Goal: Transaction & Acquisition: Purchase product/service

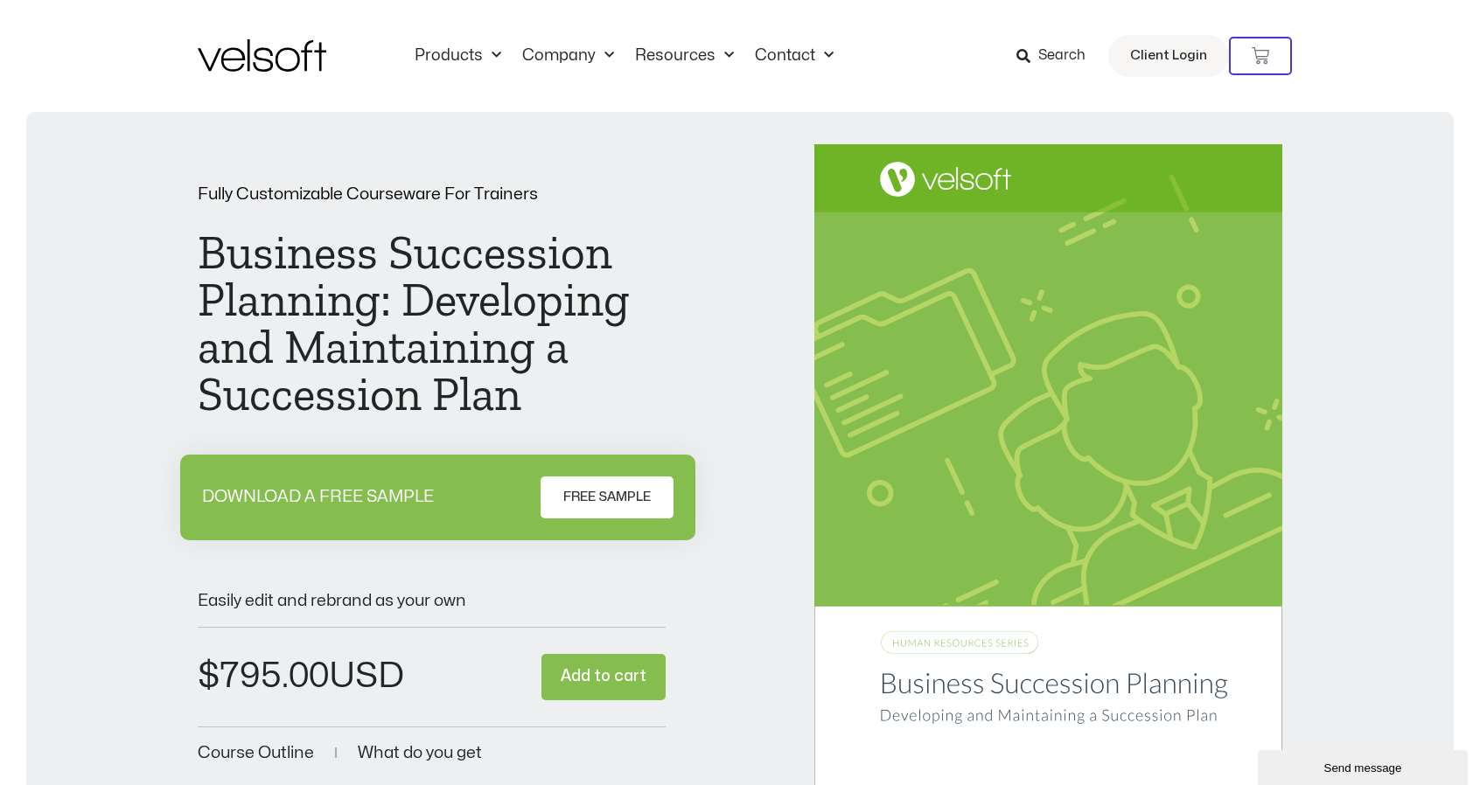
click at [275, 54] on img at bounding box center [262, 55] width 129 height 32
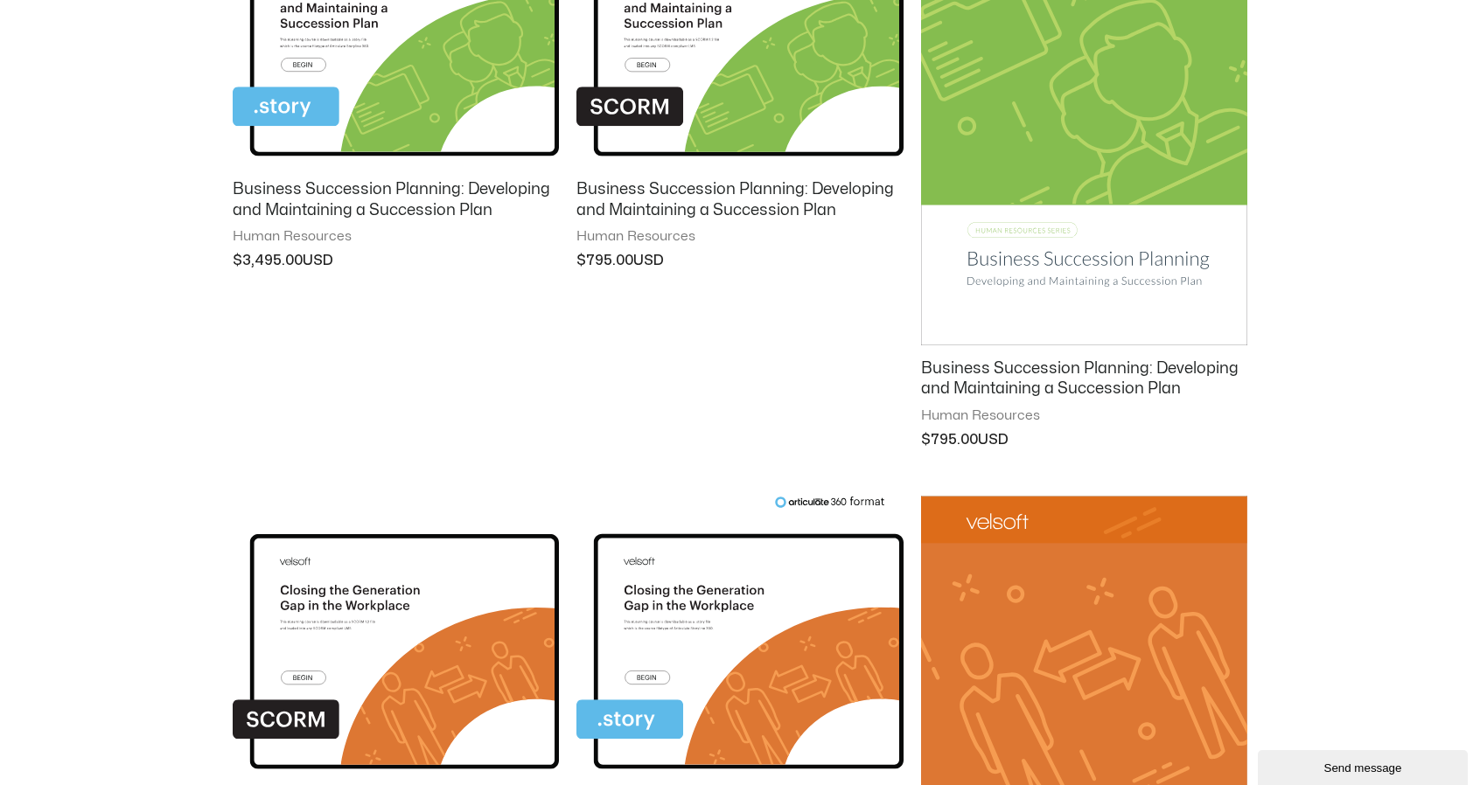
scroll to position [437, 0]
click at [949, 372] on h2 "Business Succession Planning: Developing and Maintaining a Succession Plan" at bounding box center [1084, 378] width 326 height 41
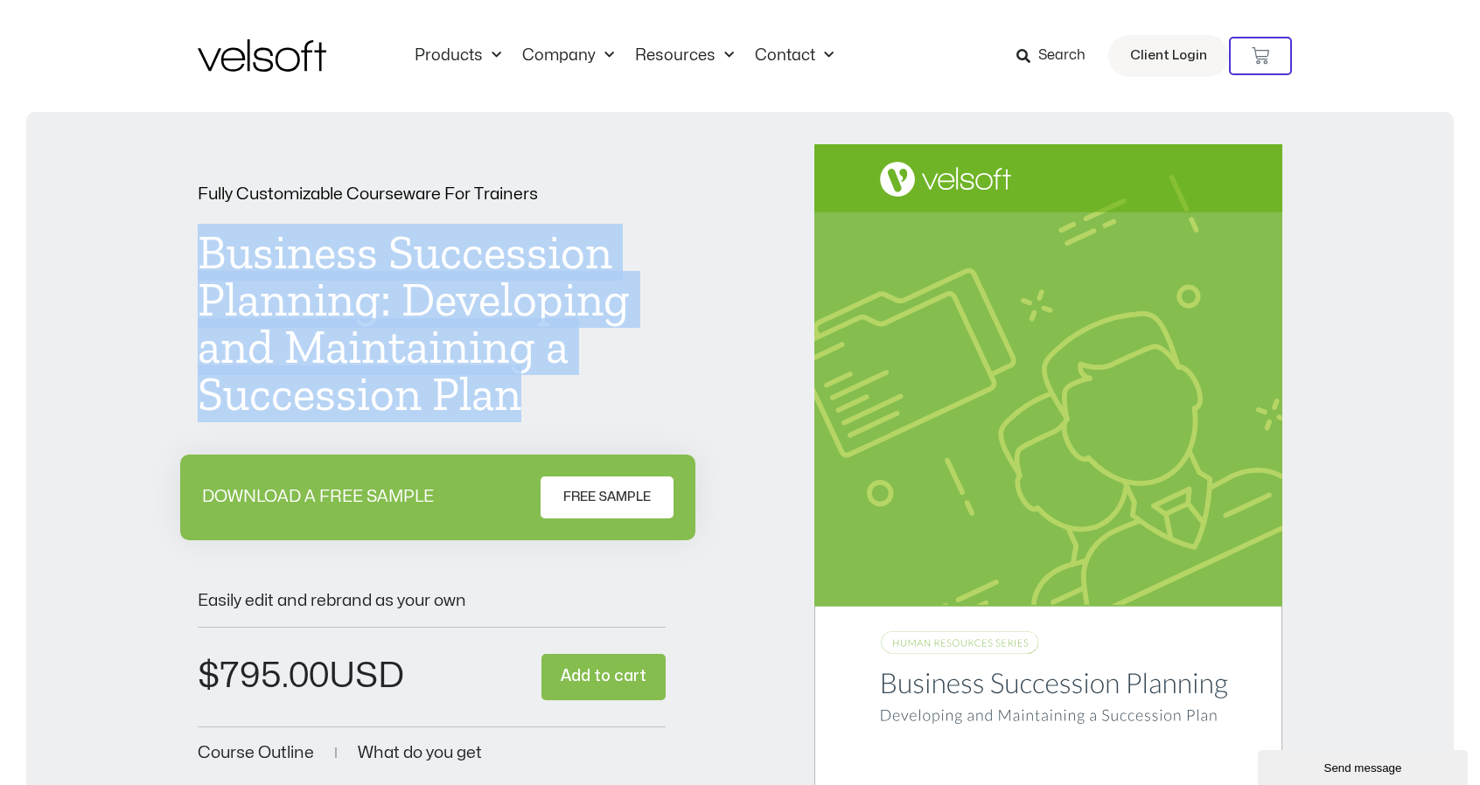
drag, startPoint x: 199, startPoint y: 255, endPoint x: 535, endPoint y: 382, distance: 358.9
click at [535, 382] on h1 "Business Succession Planning: Developing and Maintaining a Succession Plan" at bounding box center [432, 323] width 468 height 189
copy h1 "Business Succession Planning: Developing and Maintaining a Succession Plan"
